Goal: Navigation & Orientation: Find specific page/section

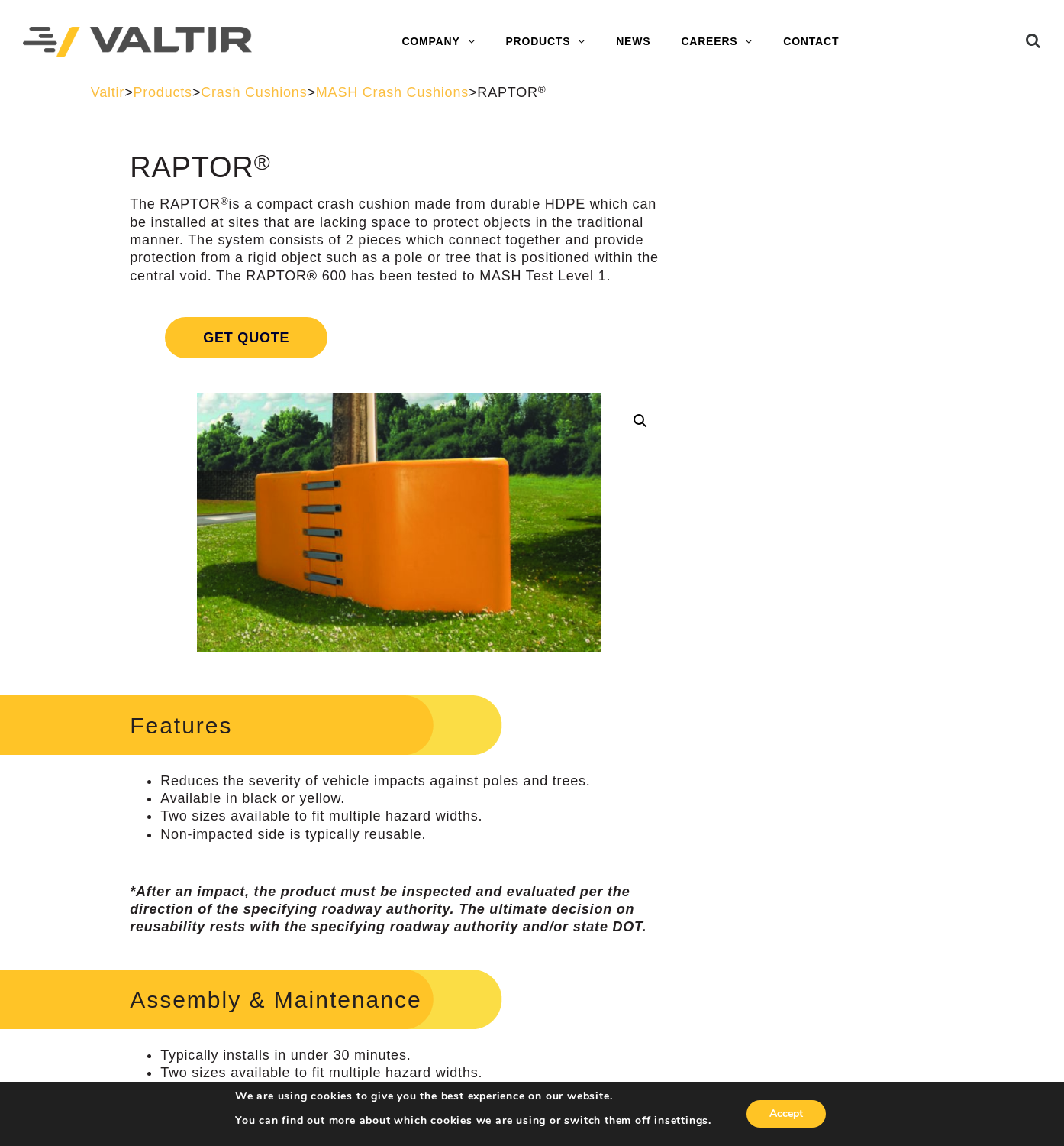
drag, startPoint x: 442, startPoint y: 89, endPoint x: 438, endPoint y: 102, distance: 13.6
click at [442, 89] on span "MASH Crash Cushions" at bounding box center [392, 92] width 153 height 15
